Goal: Download file/media

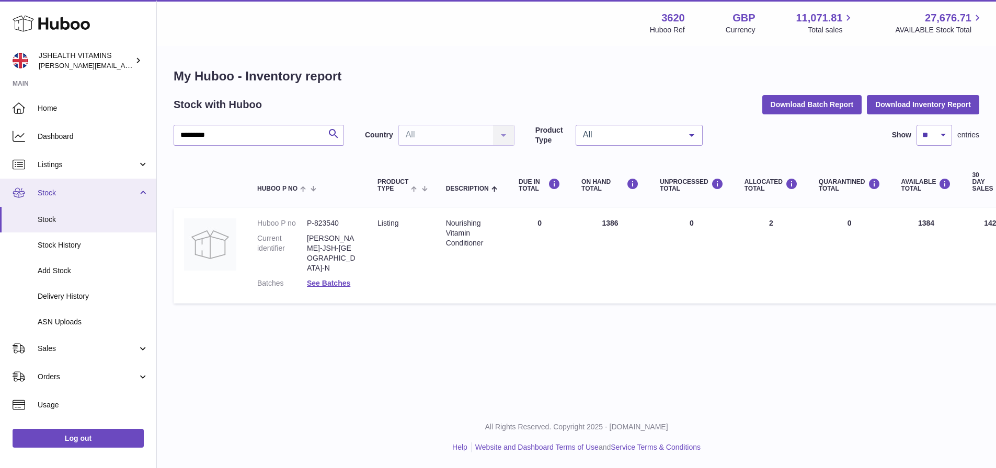
drag, startPoint x: 0, startPoint y: 0, endPoint x: 85, endPoint y: 191, distance: 209.4
click at [85, 191] on span "Stock" at bounding box center [88, 193] width 100 height 10
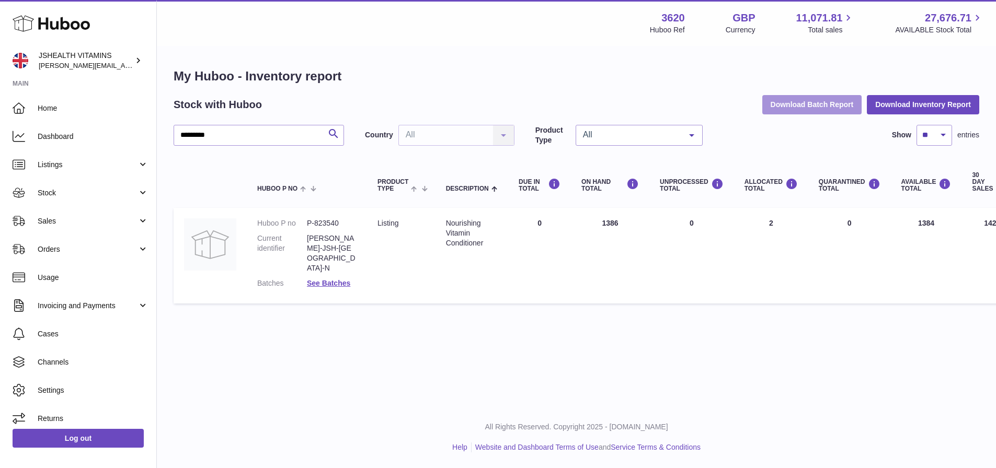
click at [808, 102] on button "Download Batch Report" at bounding box center [812, 104] width 100 height 19
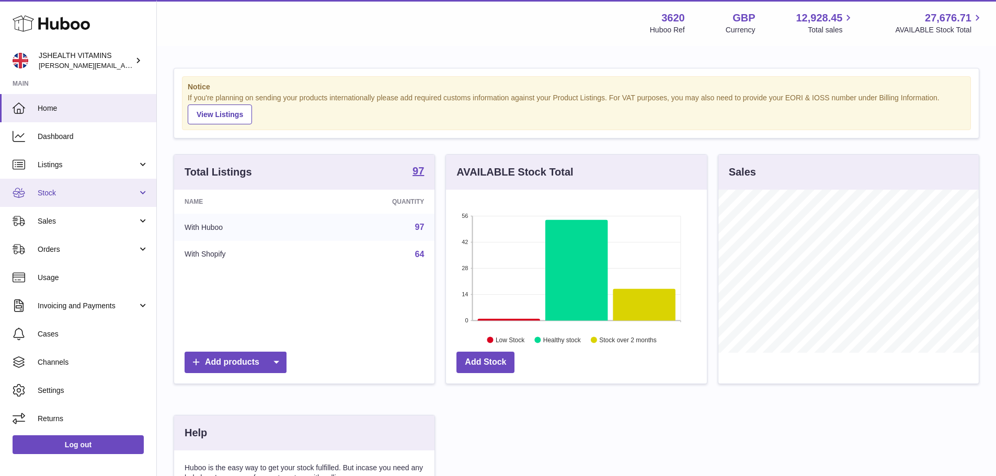
click at [55, 185] on link "Stock" at bounding box center [78, 193] width 156 height 28
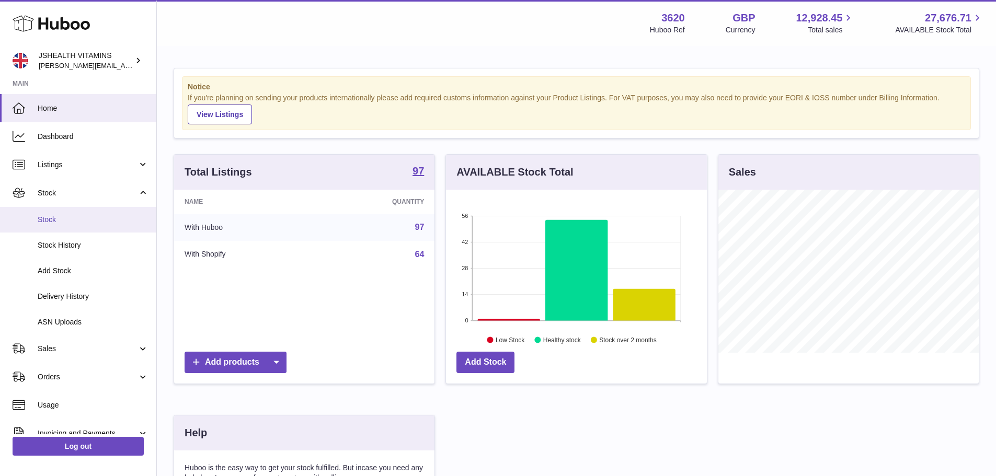
click at [43, 219] on span "Stock" at bounding box center [93, 220] width 111 height 10
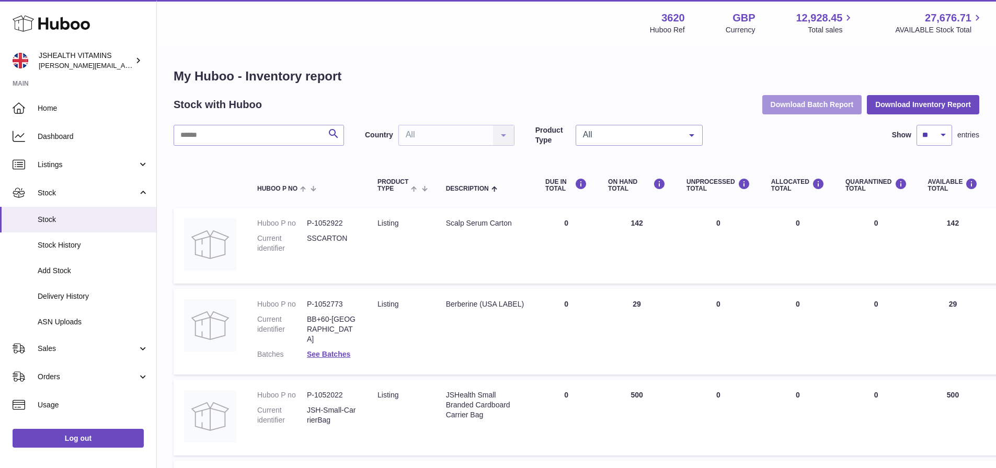
click at [824, 108] on button "Download Batch Report" at bounding box center [812, 104] width 100 height 19
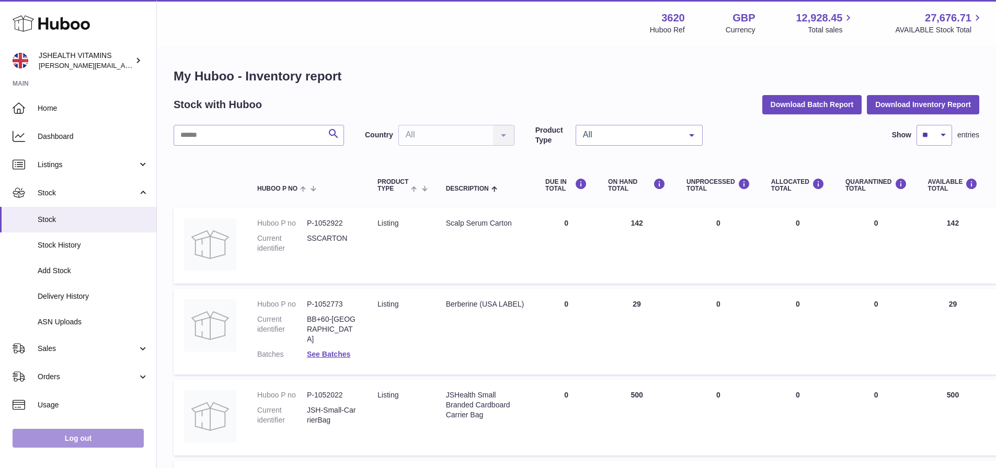
click at [87, 447] on link "Log out" at bounding box center [78, 438] width 131 height 19
